Goal: Find specific page/section: Find specific page/section

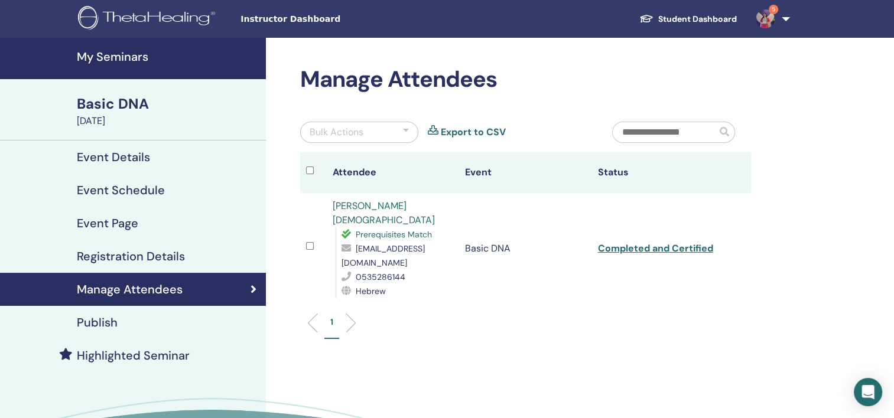
click at [105, 54] on h4 "My Seminars" at bounding box center [168, 57] width 182 height 14
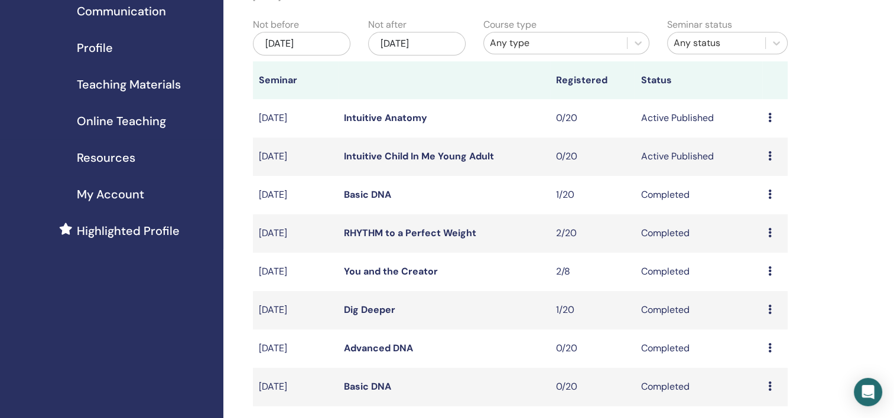
scroll to position [177, 0]
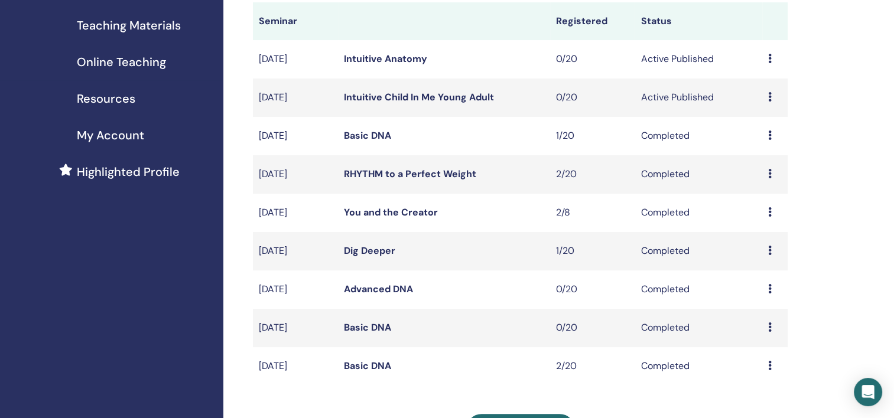
click at [767, 287] on td "Preview Attendees" at bounding box center [774, 290] width 25 height 38
click at [769, 287] on icon at bounding box center [770, 288] width 4 height 9
click at [843, 293] on div "My Seminars You can customize the filter to explore upcoming seminars beyond th…" at bounding box center [558, 284] width 671 height 847
